Goal: Find specific page/section: Find specific page/section

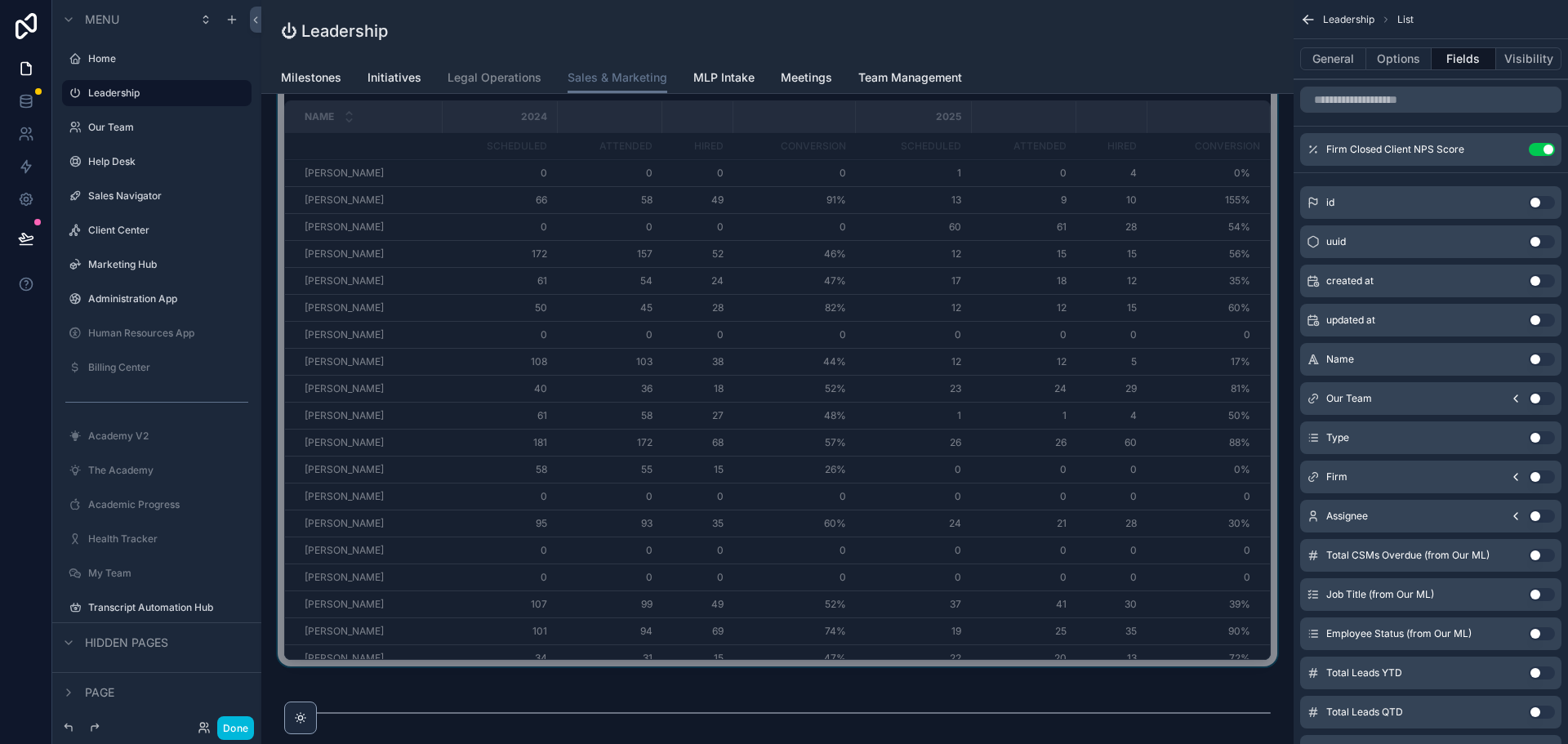
scroll to position [2004, 0]
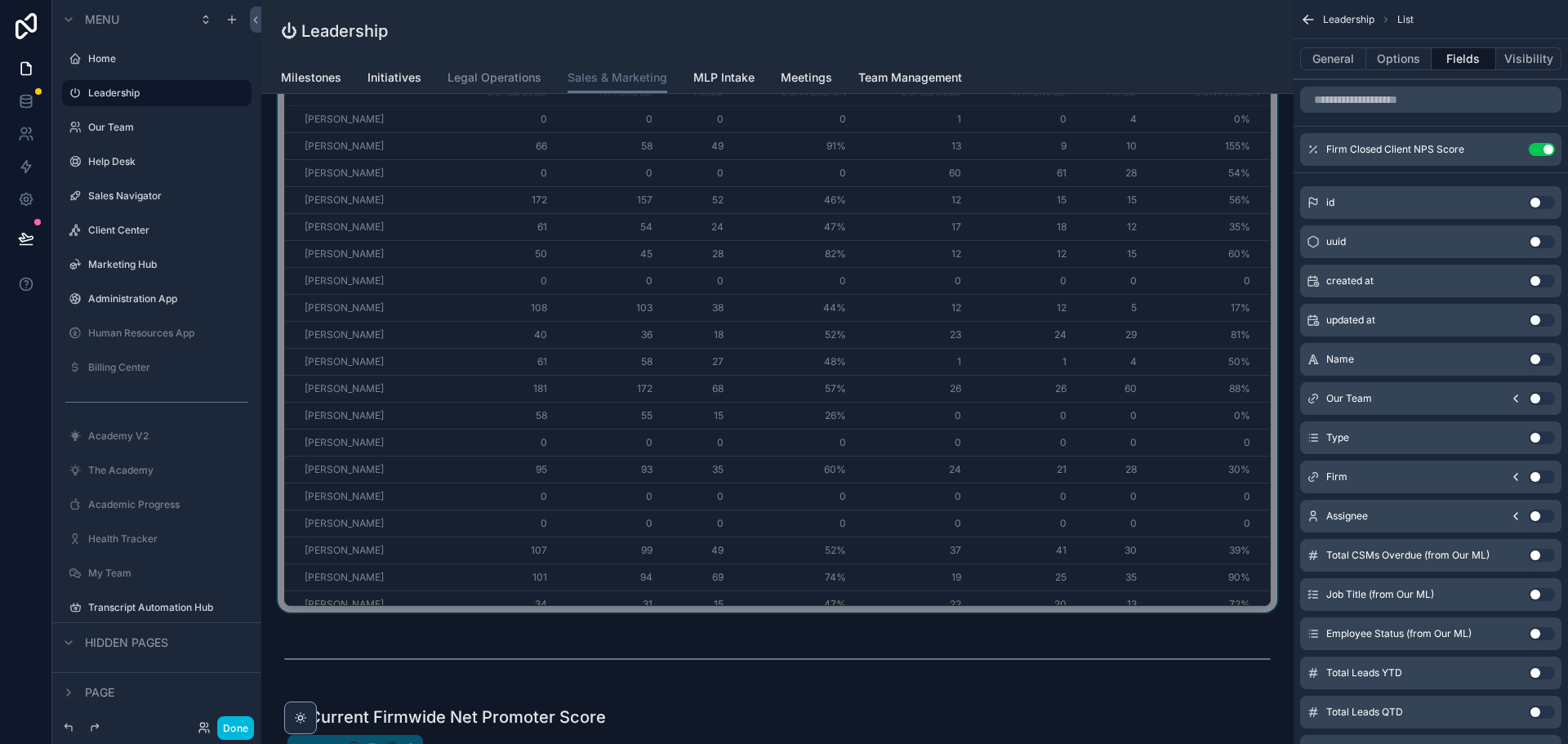
click at [469, 429] on div "scrollable content" at bounding box center [778, 309] width 1006 height 620
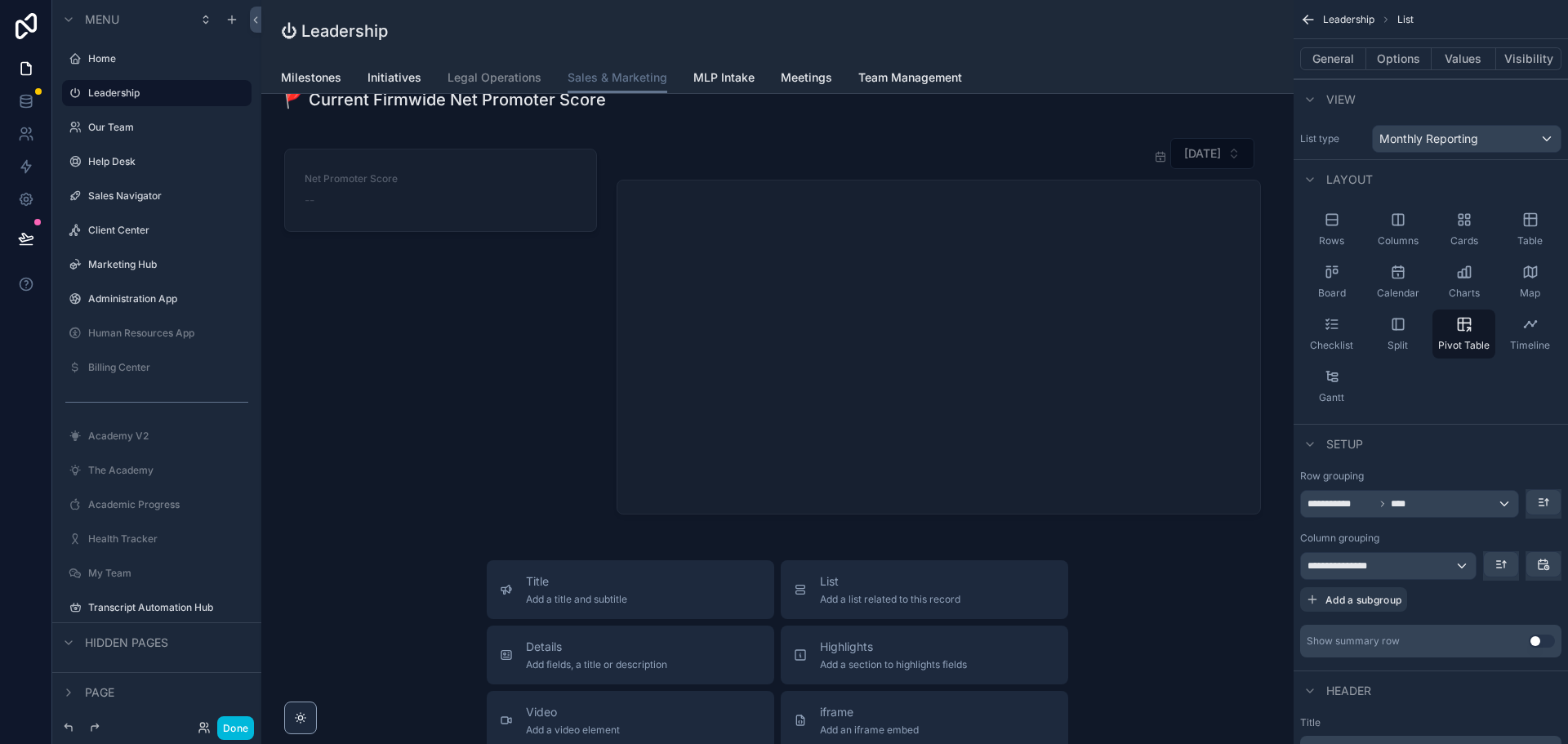
scroll to position [2469, 0]
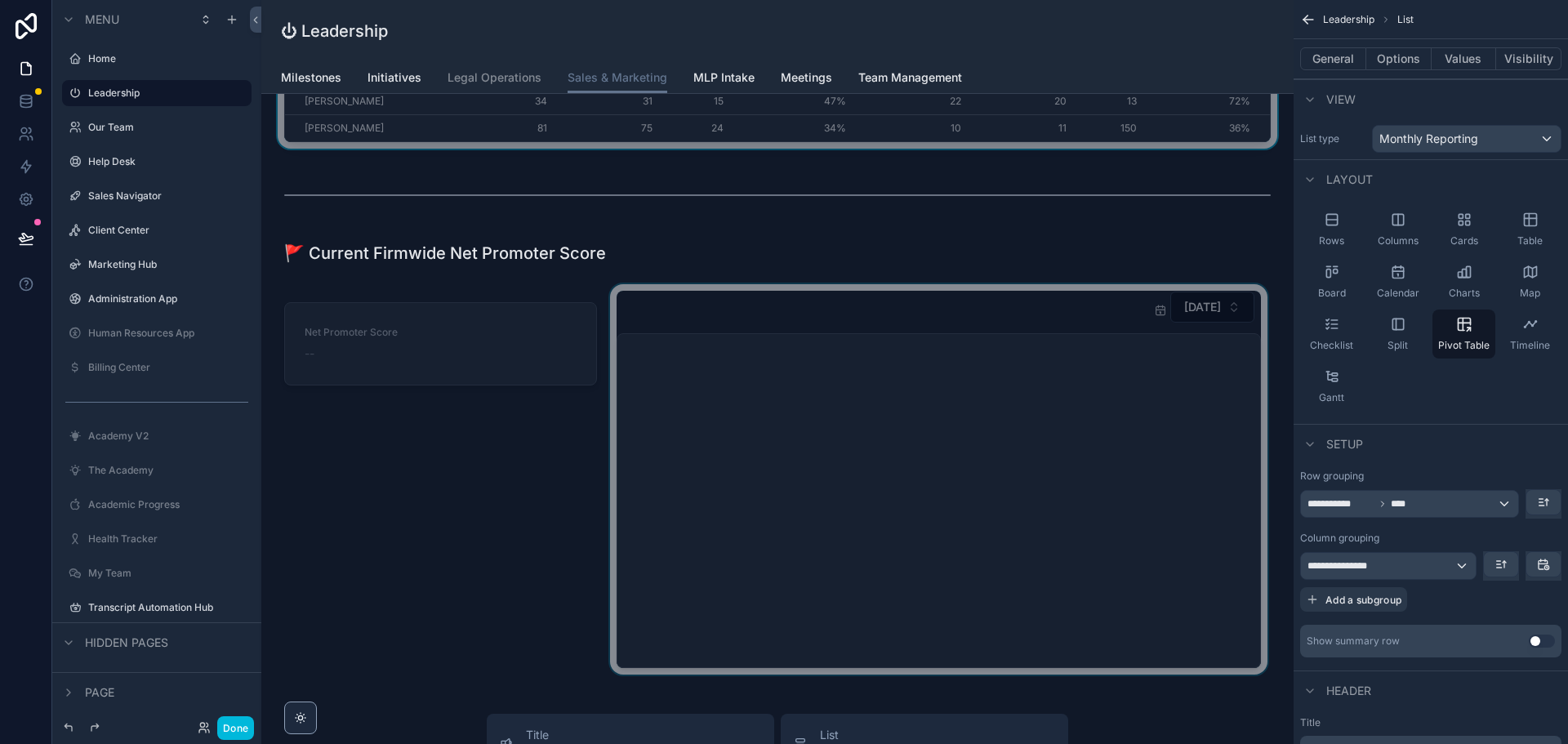
click at [1015, 521] on div "scrollable content" at bounding box center [939, 479] width 664 height 390
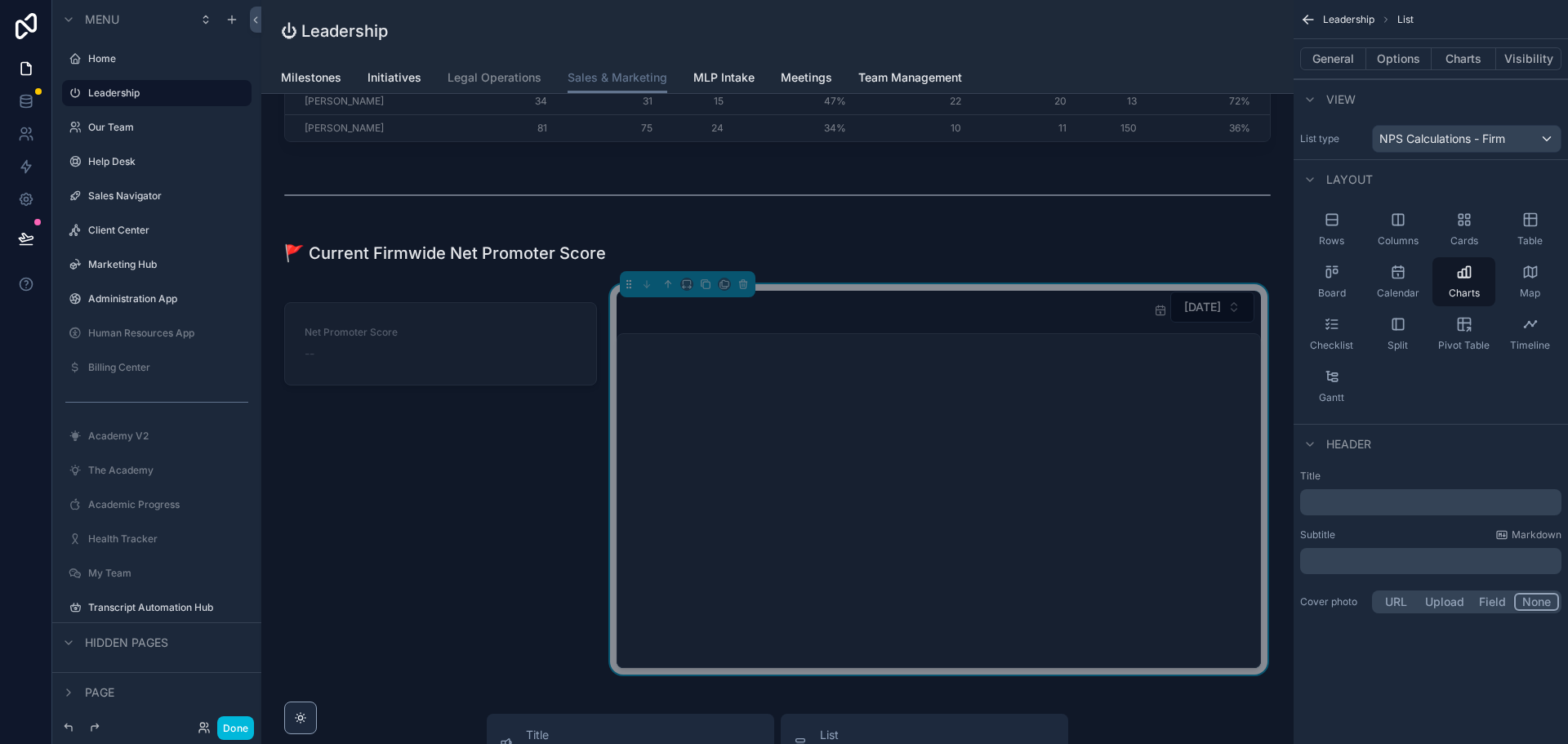
drag, startPoint x: 1083, startPoint y: 497, endPoint x: 461, endPoint y: 548, distance: 624.1
click at [461, 548] on div "scrollable content" at bounding box center [441, 479] width 333 height 390
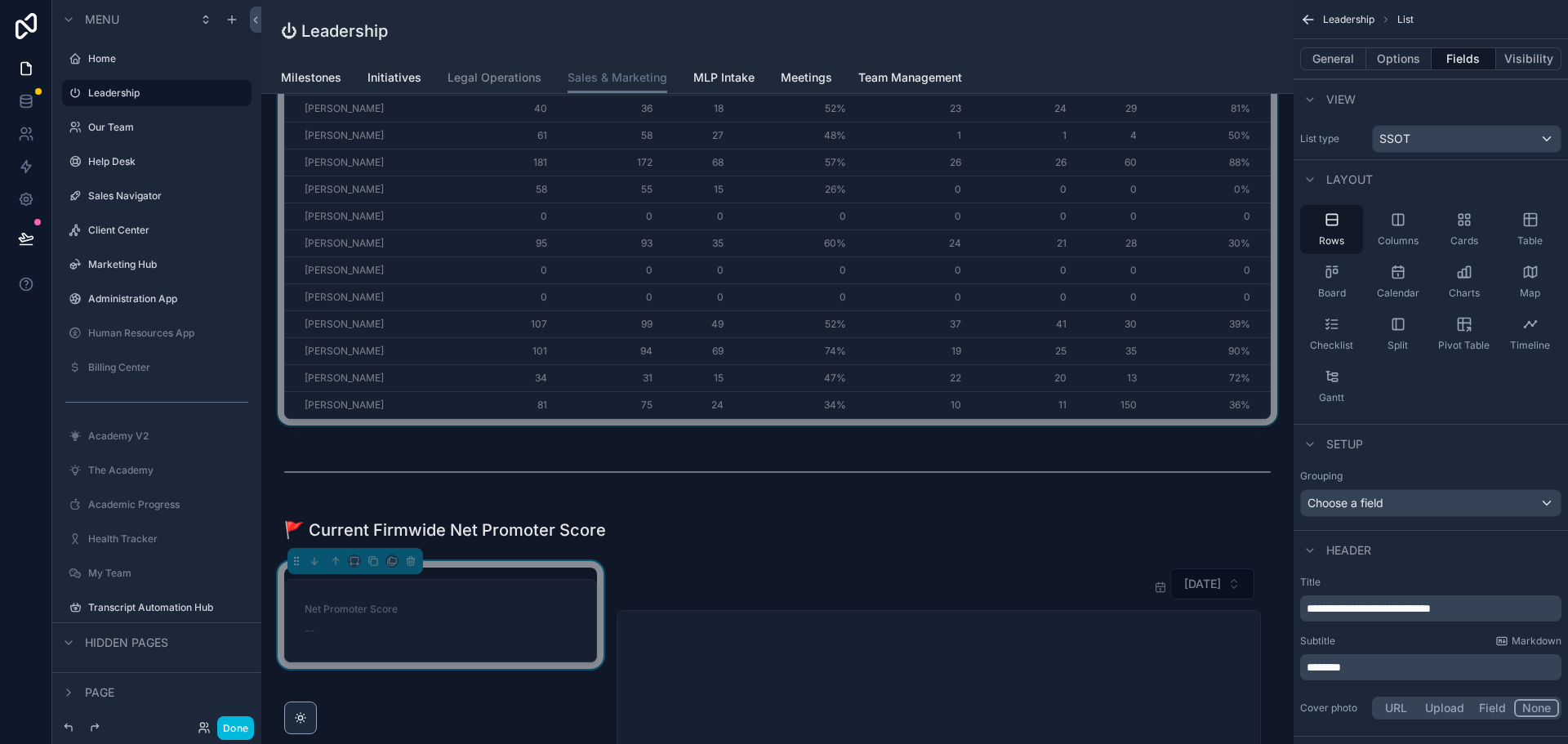
scroll to position [2142, 0]
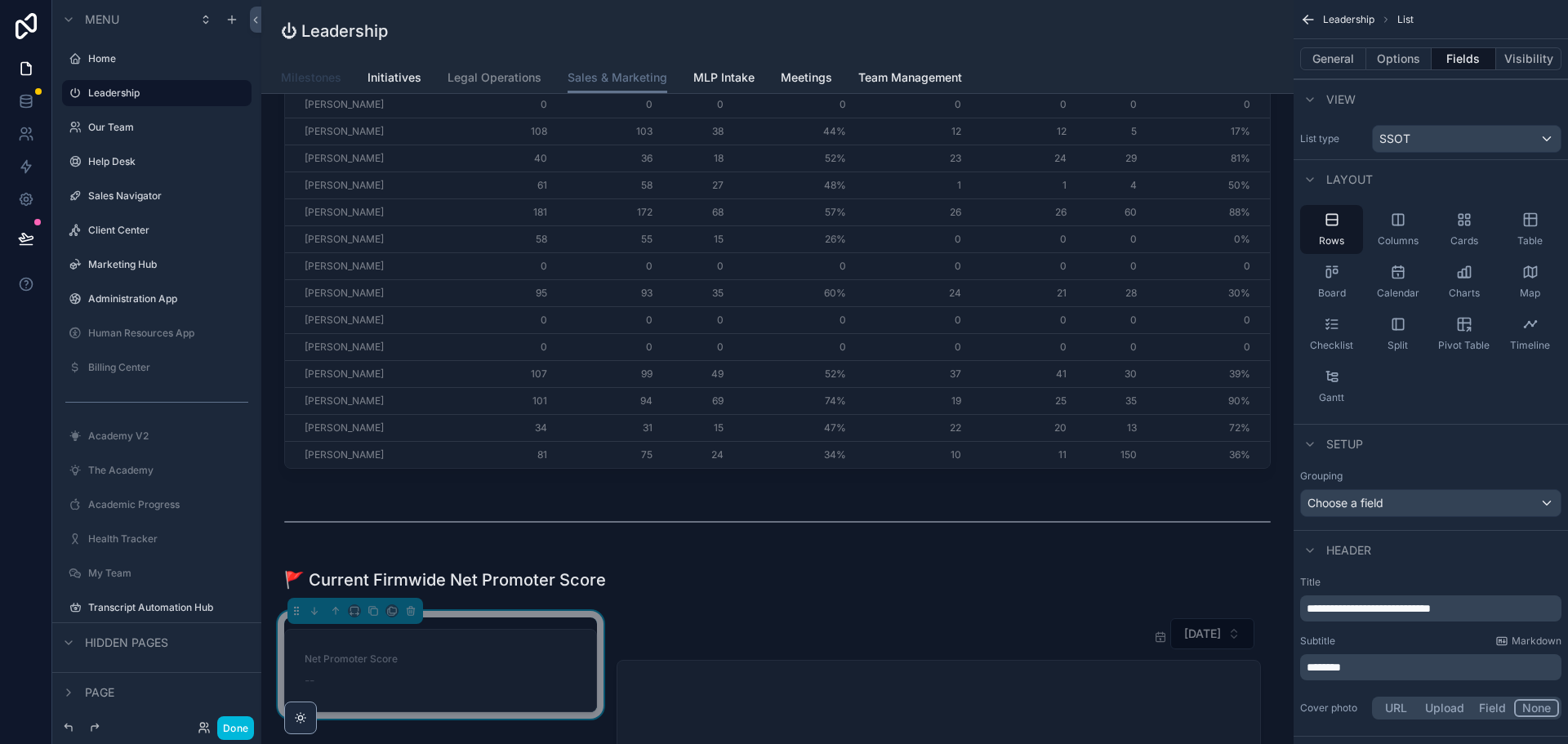
click at [319, 81] on span "Milestones" at bounding box center [312, 77] width 60 height 16
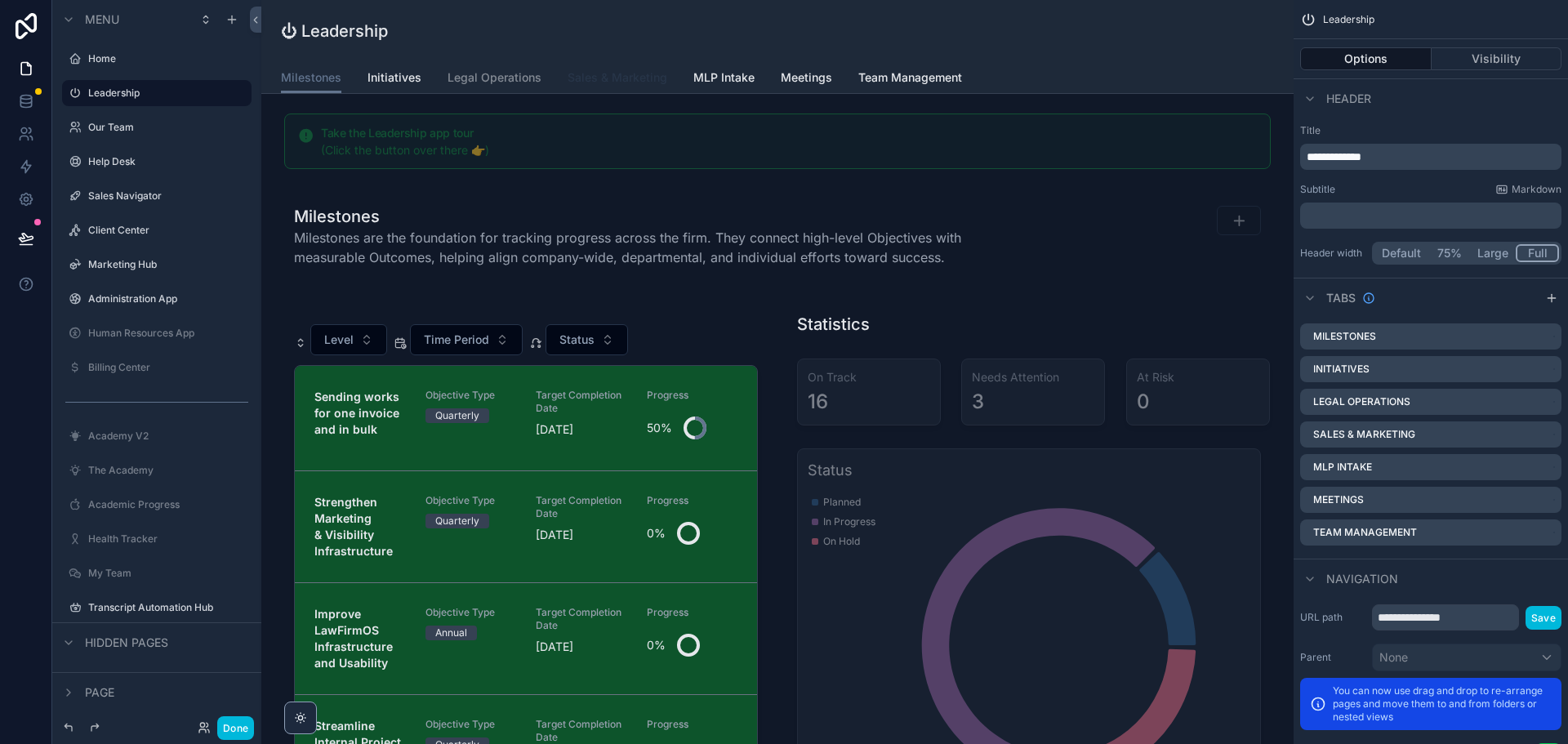
click at [600, 76] on span "Sales & Marketing" at bounding box center [617, 77] width 100 height 16
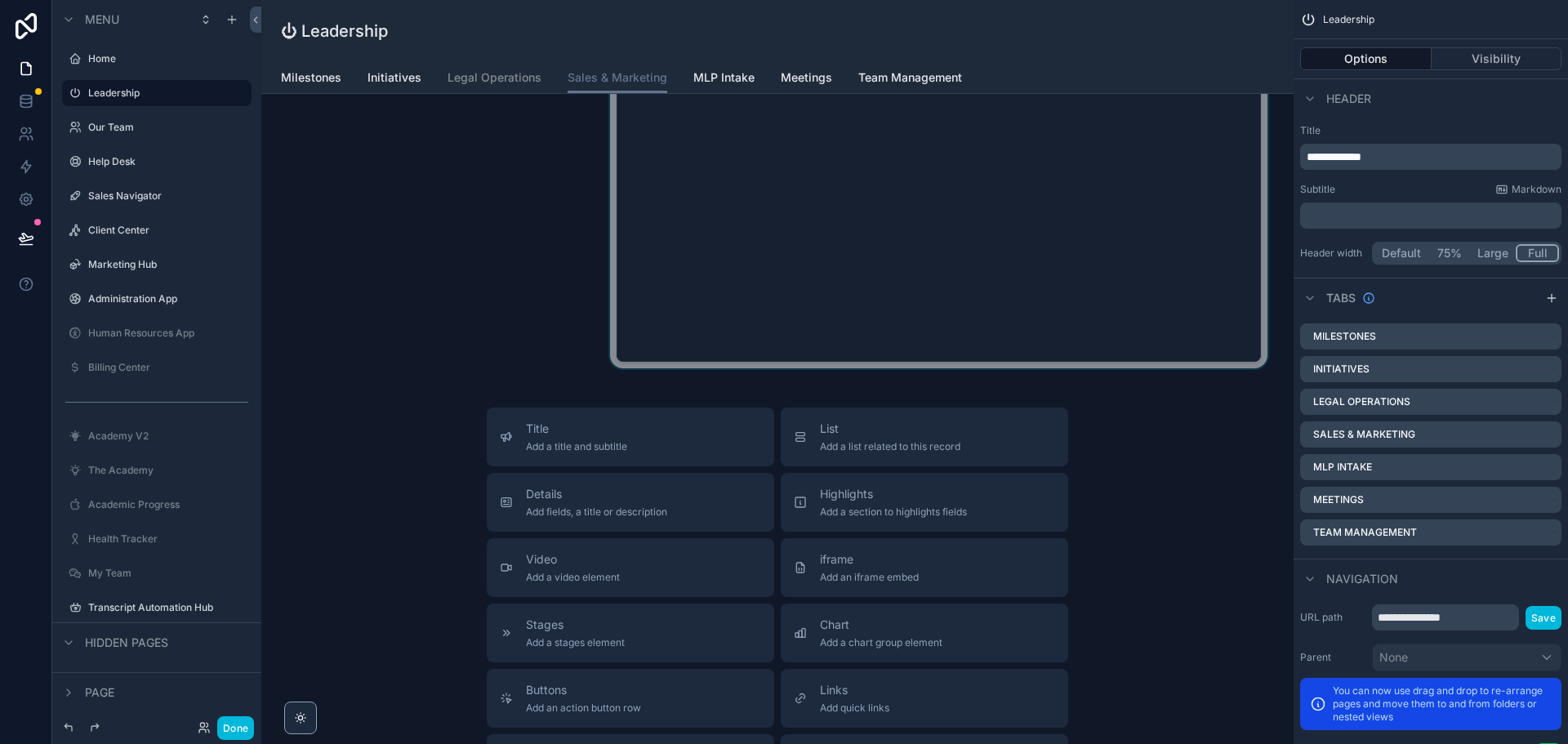
scroll to position [2776, 0]
